Goal: Check status: Check status

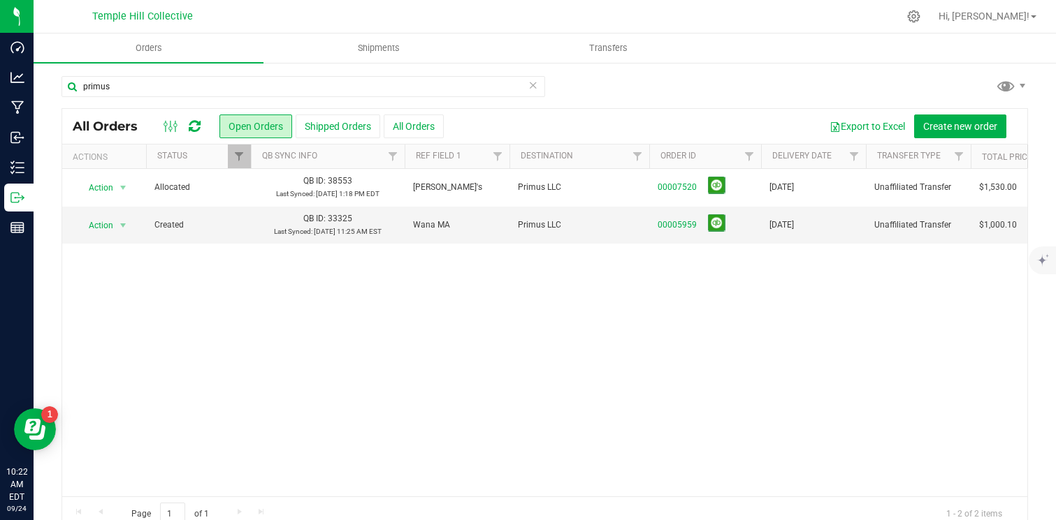
scroll to position [0, 205]
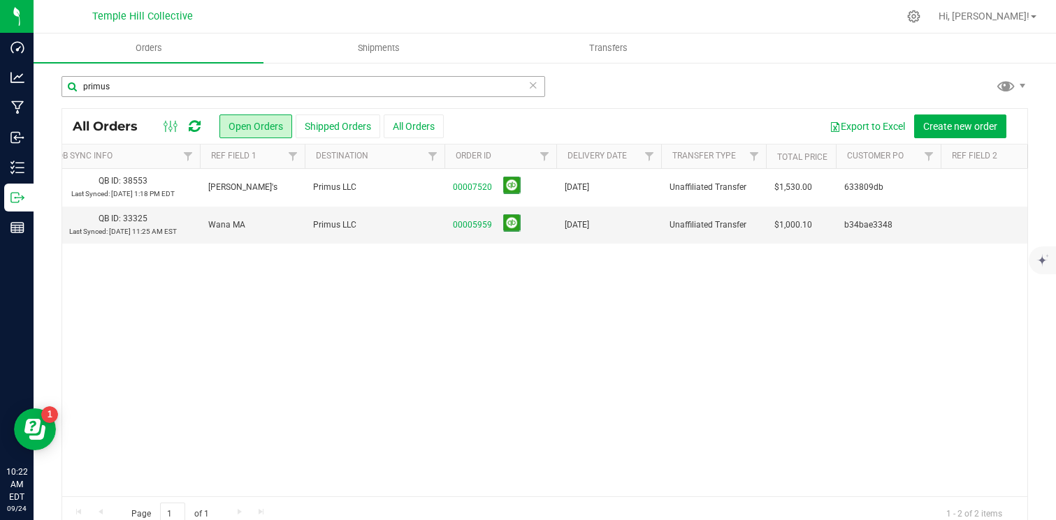
click at [356, 82] on input "primus" at bounding box center [302, 86] width 483 height 21
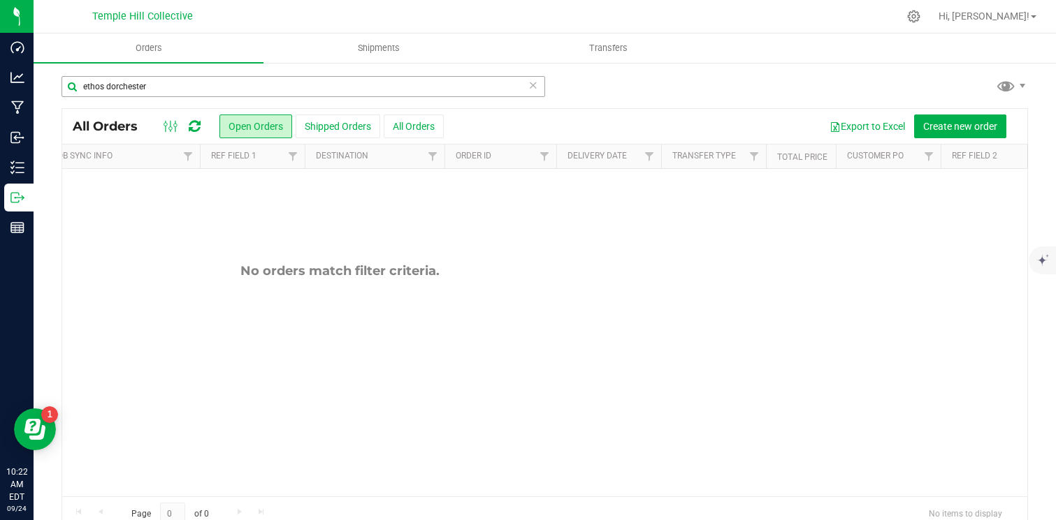
click at [311, 91] on input "ethos dorchester" at bounding box center [302, 86] width 483 height 21
type input "ethos"
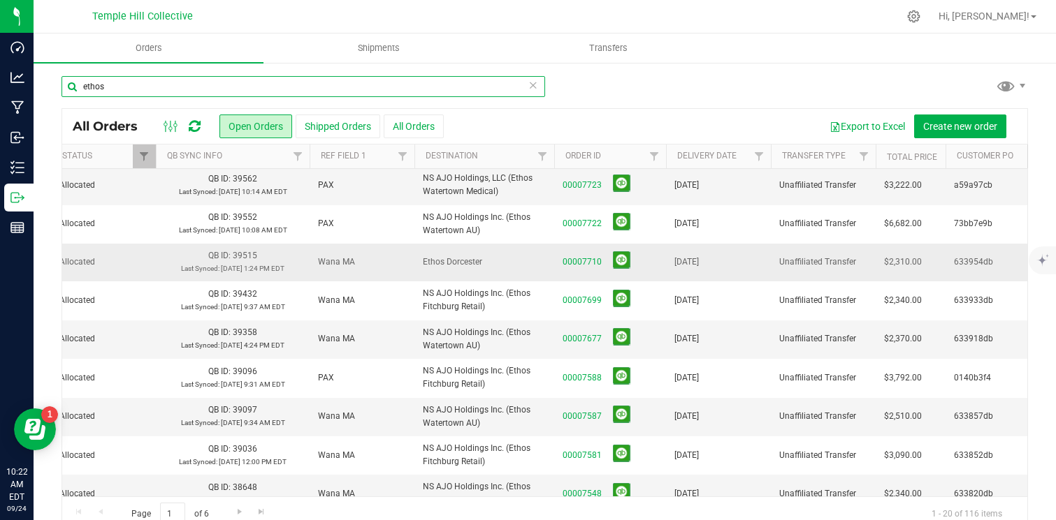
scroll to position [0, 109]
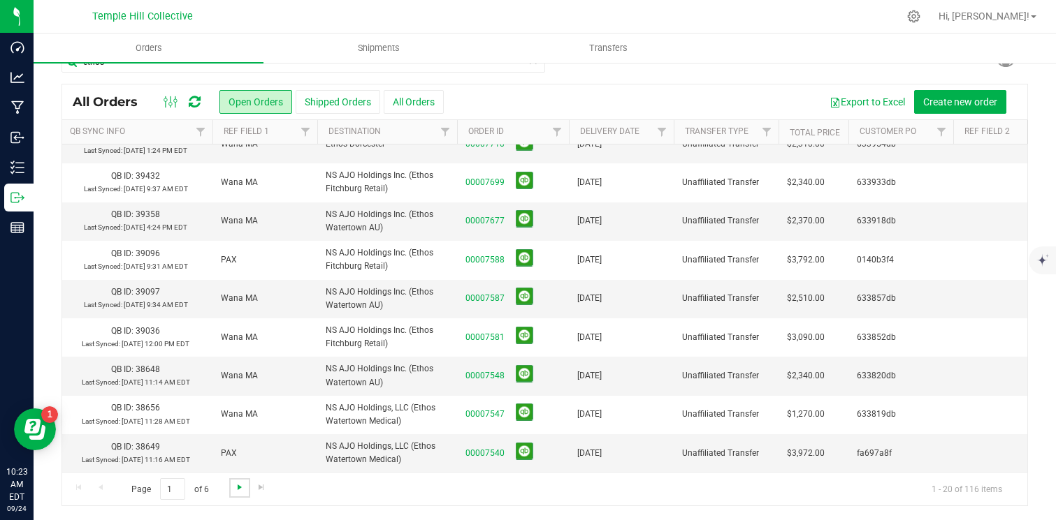
click at [234, 486] on span "Go to the next page" at bounding box center [239, 487] width 11 height 11
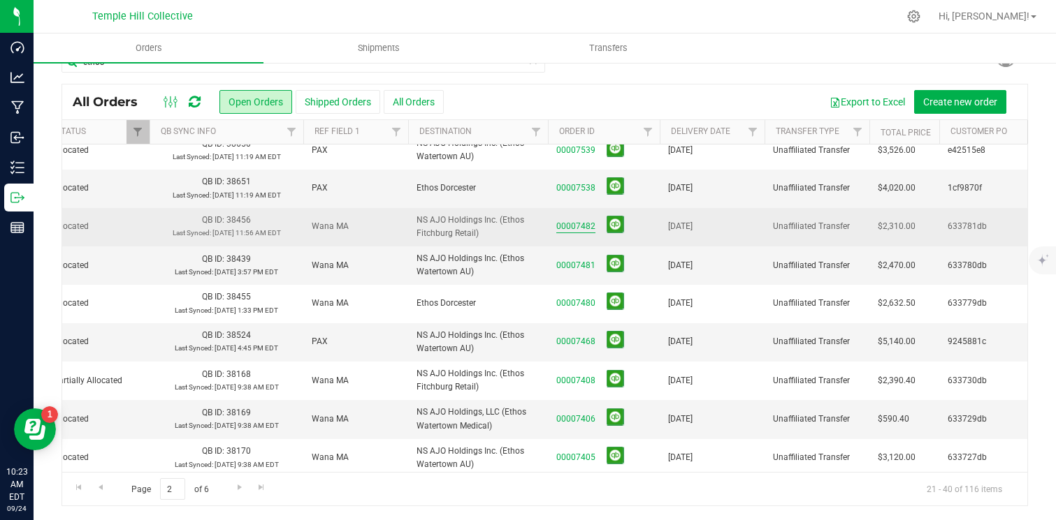
click at [576, 226] on link "00007482" at bounding box center [575, 226] width 39 height 13
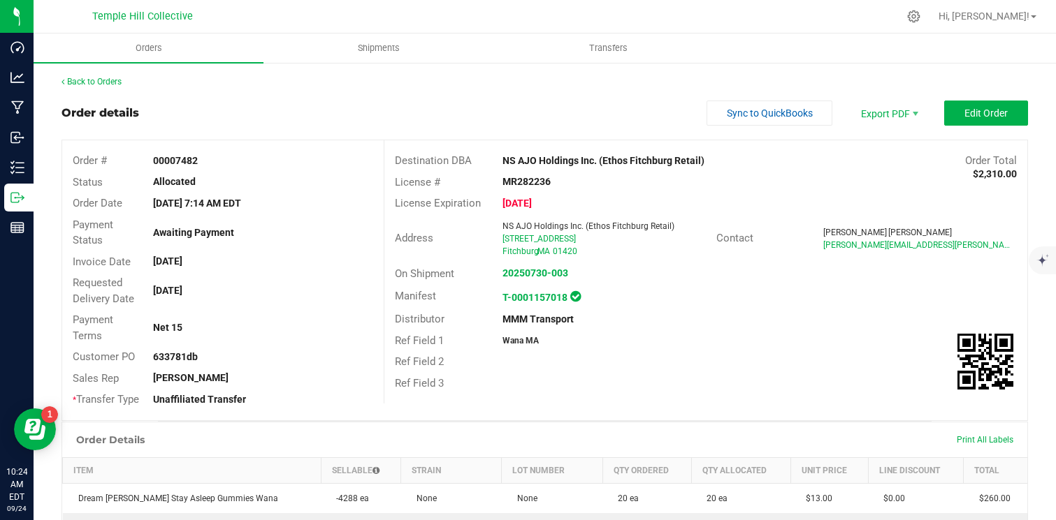
click at [94, 89] on div "Back to Orders Order details Sync to QuickBooks Export PDF Edit Order Order # 0…" at bounding box center [544, 511] width 966 height 873
click at [101, 88] on div "Back to Orders Order details Sync to QuickBooks Export PDF Edit Order Order # 0…" at bounding box center [544, 511] width 966 height 873
click at [115, 79] on link "Back to Orders" at bounding box center [91, 82] width 60 height 10
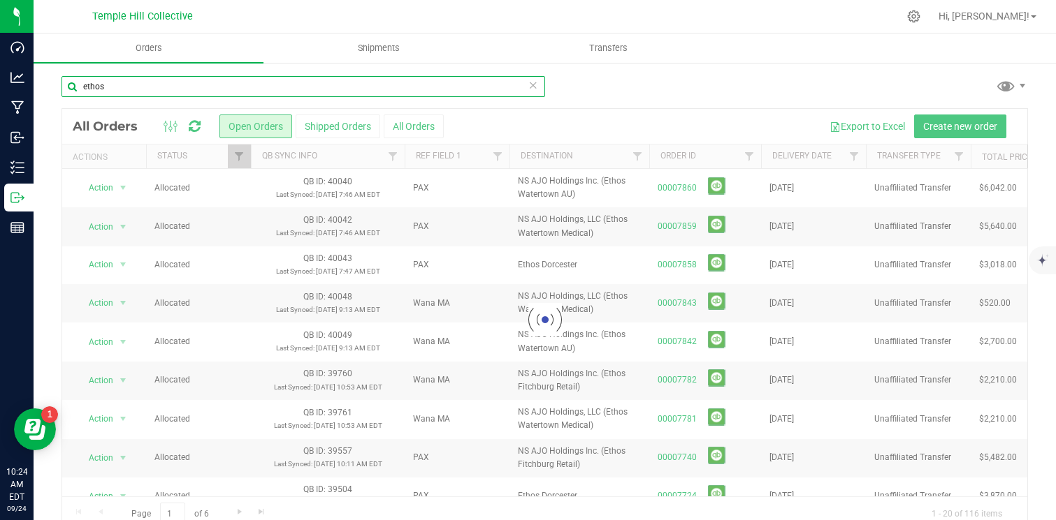
click at [306, 90] on input "ethos" at bounding box center [302, 86] width 483 height 21
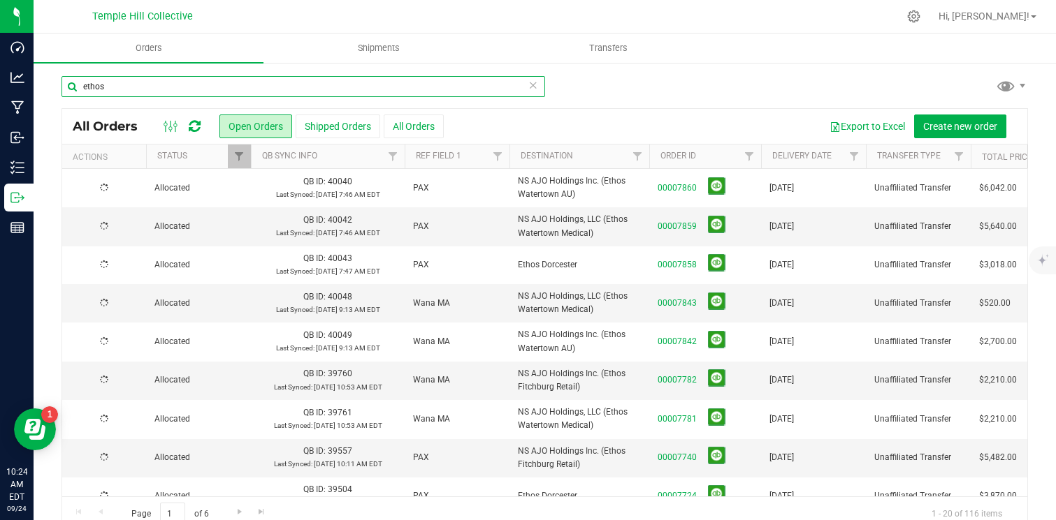
click at [306, 90] on input "ethos" at bounding box center [302, 86] width 483 height 21
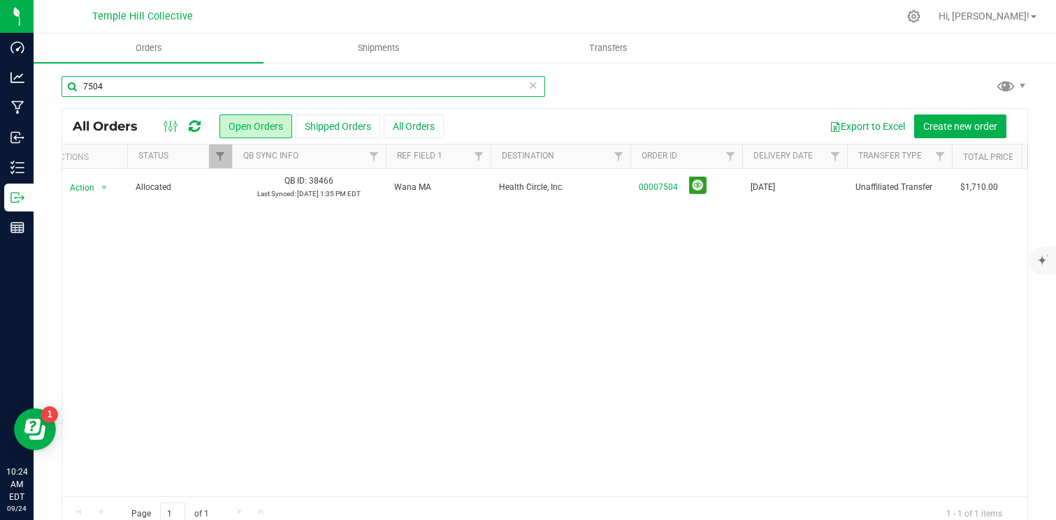
scroll to position [0, 10]
click at [204, 84] on input "7504" at bounding box center [302, 86] width 483 height 21
type input "hennep"
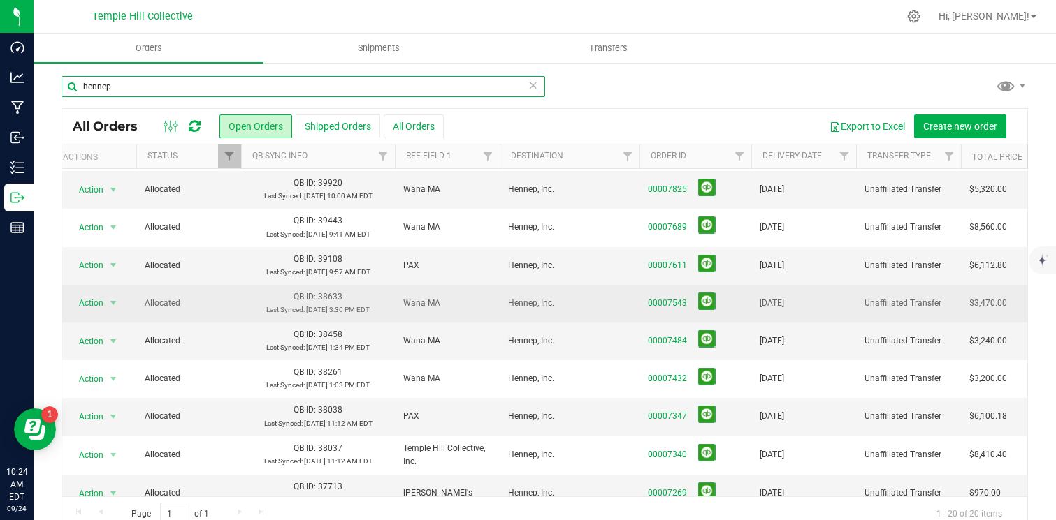
scroll to position [0, 6]
